Goal: Find specific page/section: Find specific page/section

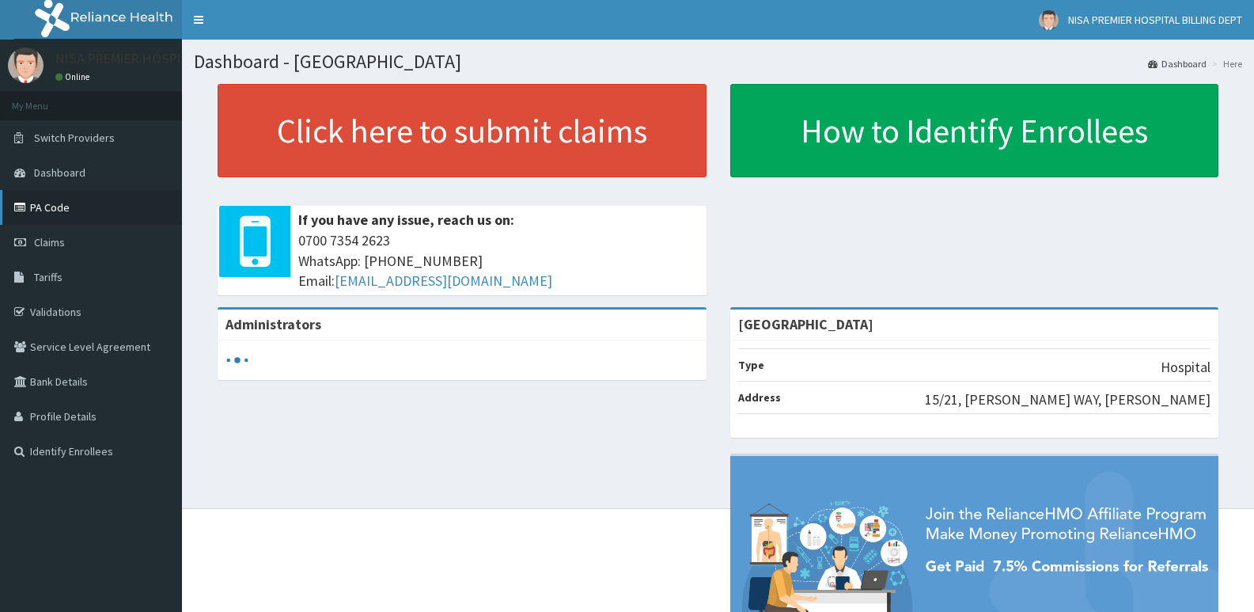
click at [40, 206] on link "PA Code" at bounding box center [91, 207] width 182 height 35
click at [45, 210] on link "PA Code" at bounding box center [91, 207] width 182 height 35
click at [38, 206] on link "PA Code" at bounding box center [91, 207] width 182 height 35
